Goal: Understand process/instructions: Learn how to perform a task or action

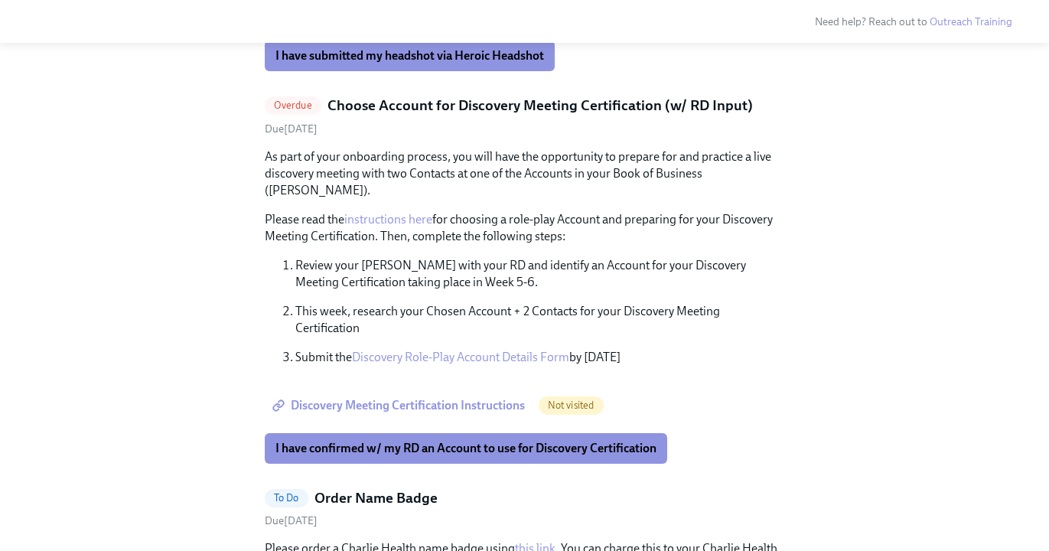
scroll to position [1763, 0]
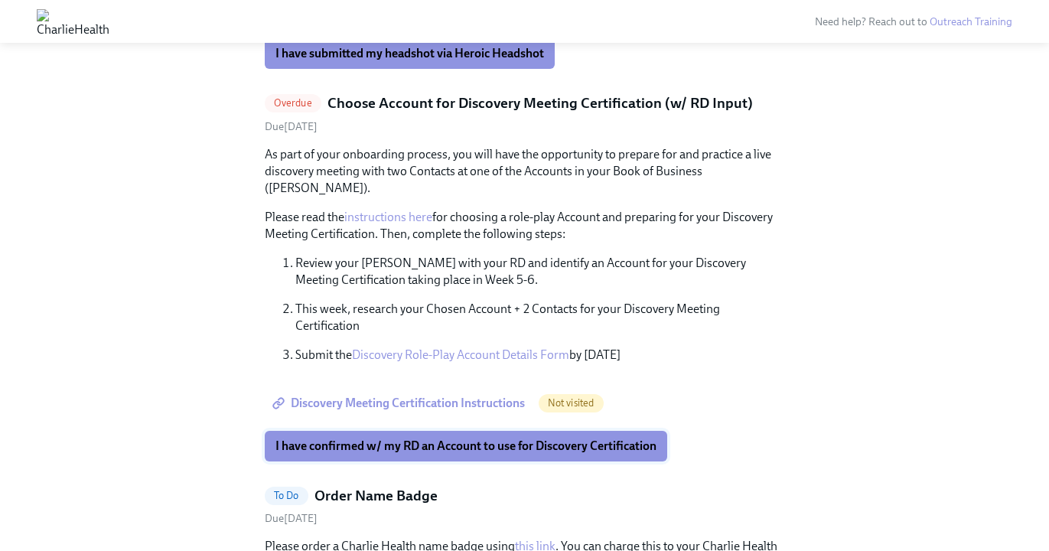
click at [502, 438] on span "I have confirmed w/ my RD an Account to use for Discovery Certification" at bounding box center [465, 445] width 381 height 15
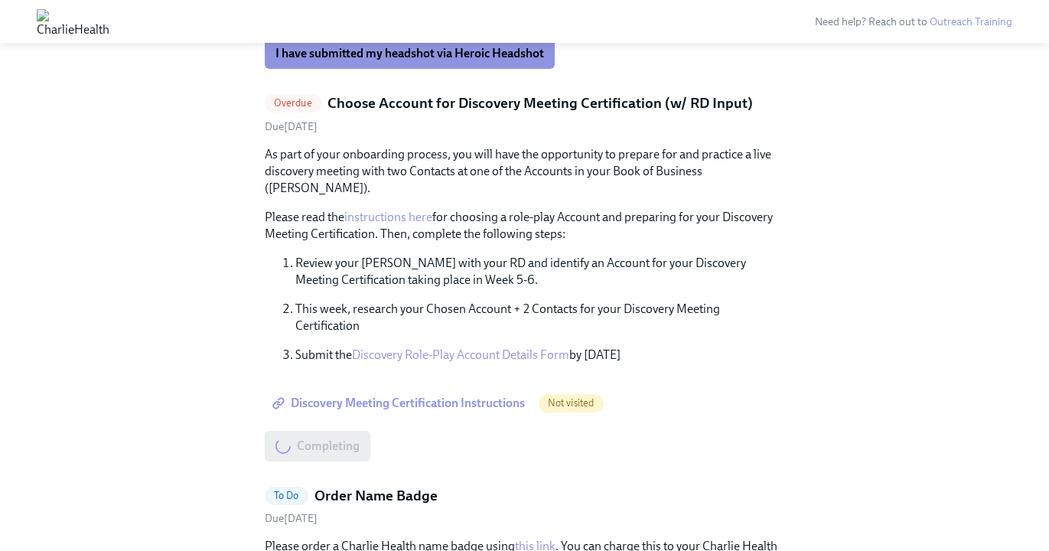
click at [469, 395] on span "Discovery Meeting Certification Instructions" at bounding box center [399, 402] width 249 height 15
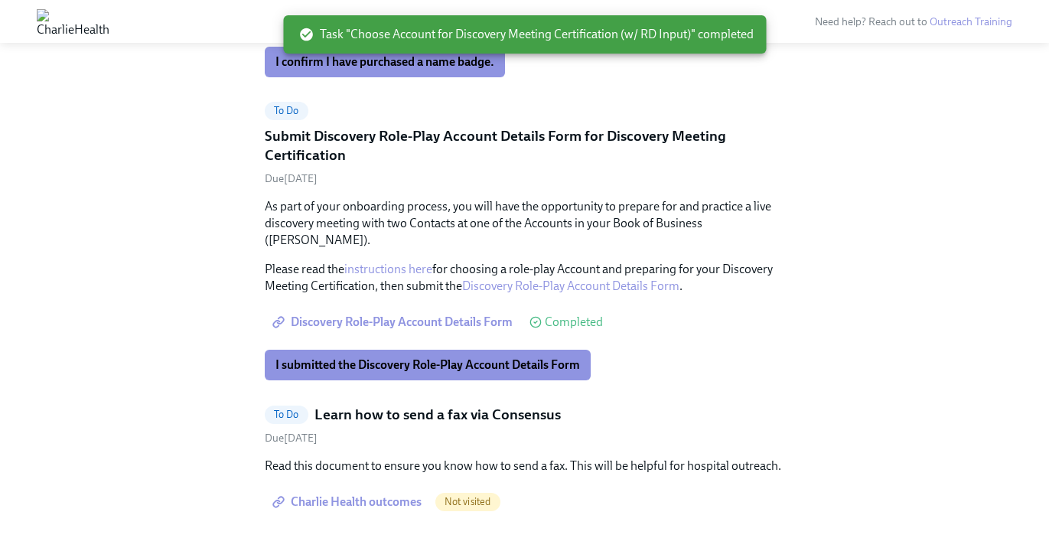
scroll to position [1562, 0]
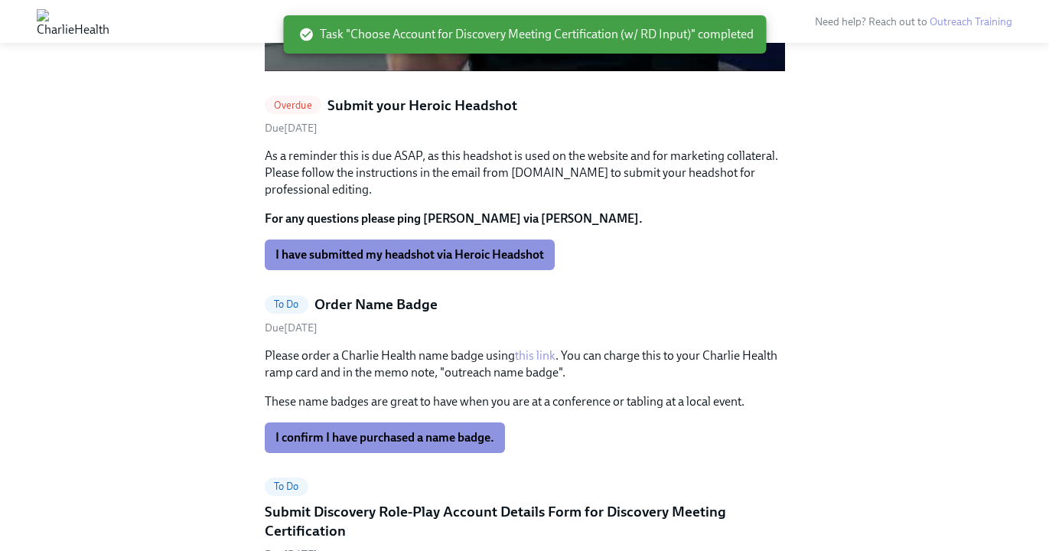
click at [533, 348] on link "this link" at bounding box center [535, 355] width 41 height 15
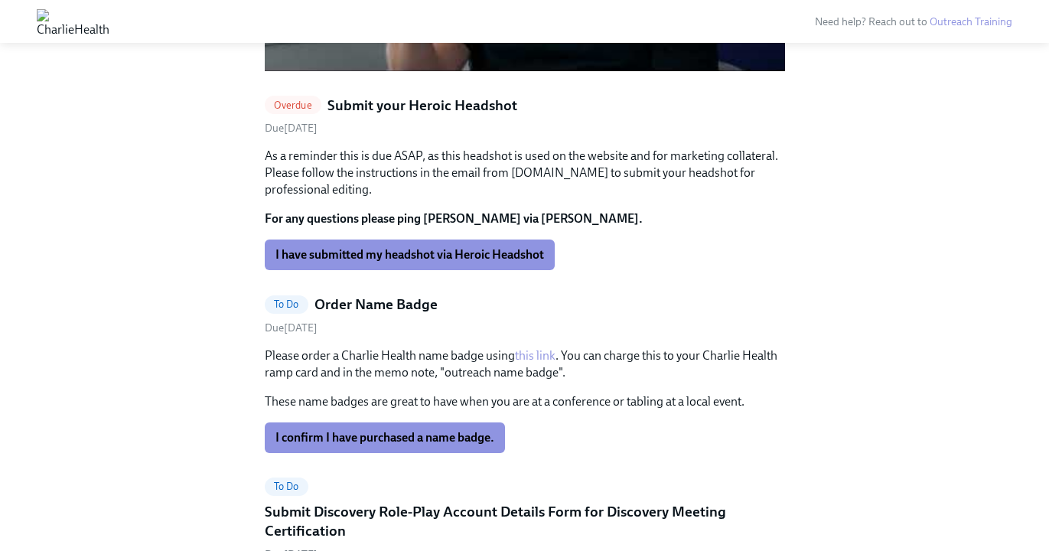
click at [541, 348] on link "this link" at bounding box center [535, 355] width 41 height 15
click at [536, 348] on link "this link" at bounding box center [535, 355] width 41 height 15
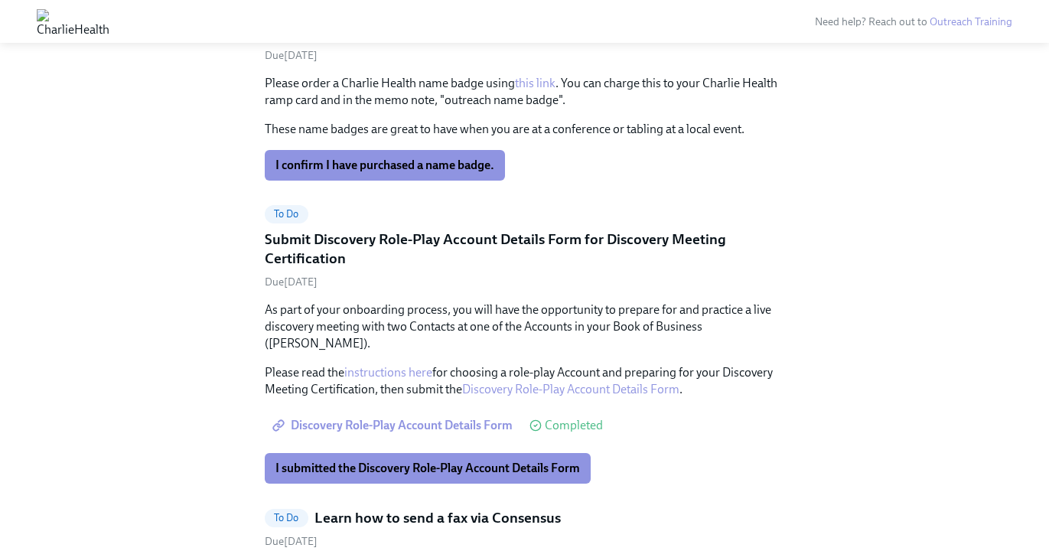
scroll to position [1841, 0]
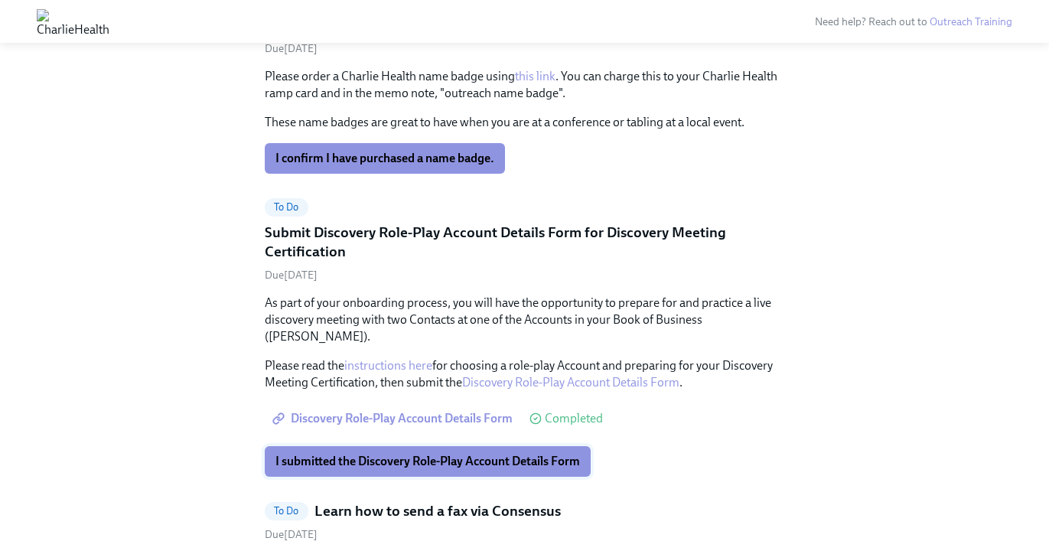
click at [481, 454] on span "I submitted the Discovery Role-Play Account Details Form" at bounding box center [427, 461] width 304 height 15
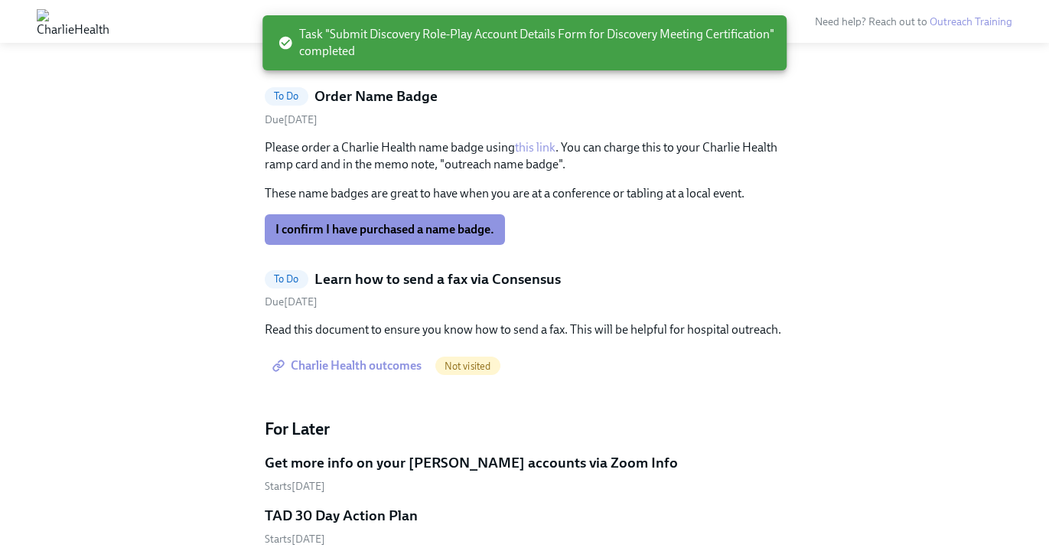
scroll to position [1750, 0]
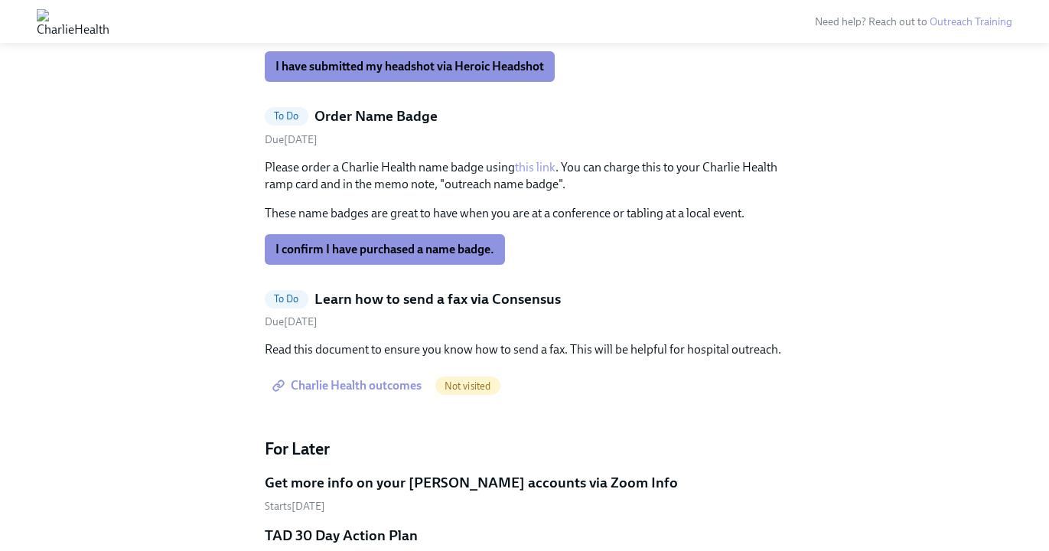
click at [354, 378] on span "Charlie Health outcomes" at bounding box center [348, 385] width 146 height 15
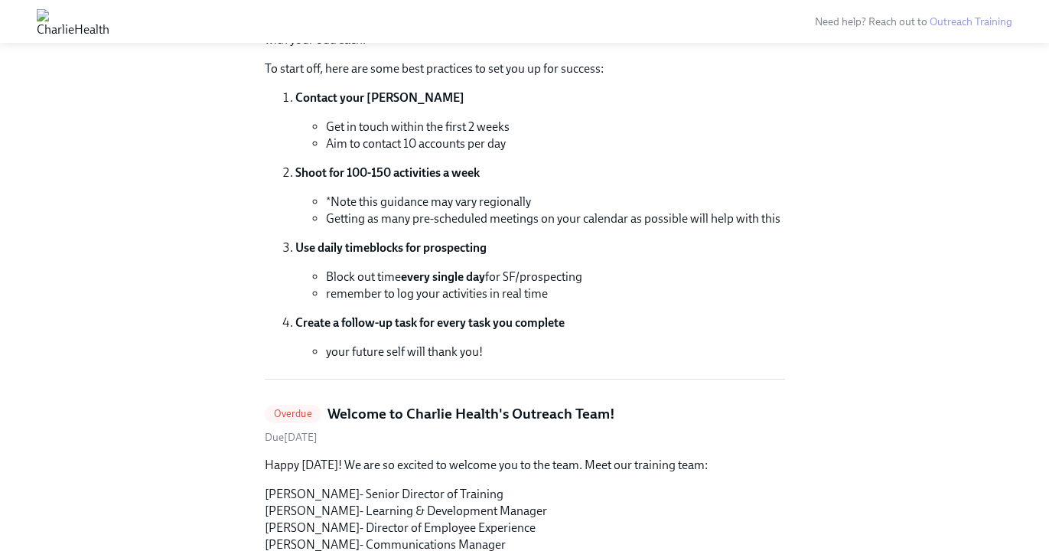
scroll to position [257, 0]
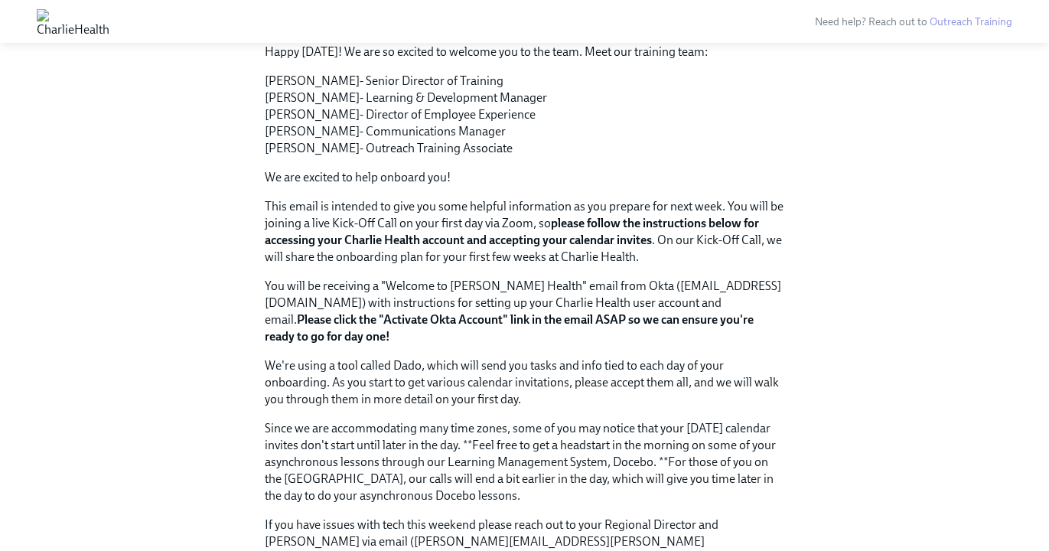
scroll to position [640, 0]
